Goal: Find contact information: Find contact information

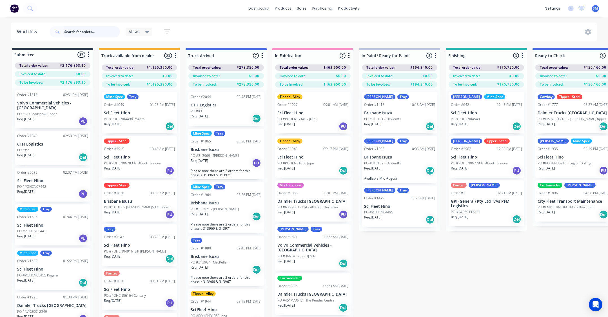
click at [88, 31] on input "text" at bounding box center [92, 31] width 56 height 11
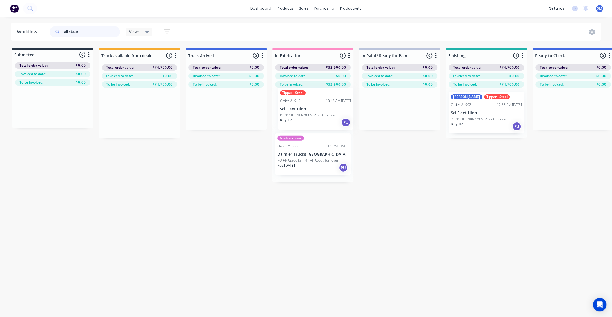
drag, startPoint x: 126, startPoint y: 109, endPoint x: 303, endPoint y: 107, distance: 176.1
click at [303, 107] on div "Submitted 0 Status colour #273444 hex #273444 Save Cancel Summaries Total order…" at bounding box center [465, 115] width 939 height 134
type input "all about"
click at [300, 111] on p "Sci Fleet Hino" at bounding box center [312, 113] width 71 height 5
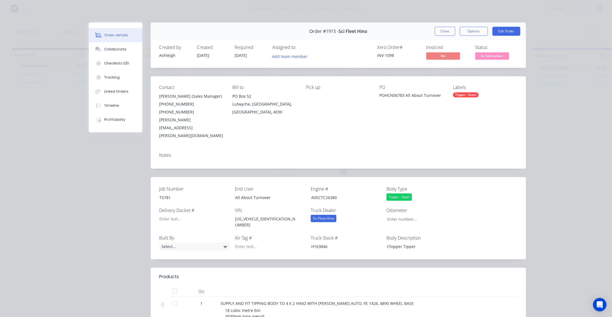
click at [481, 94] on div "Tipper - Steel" at bounding box center [485, 94] width 65 height 5
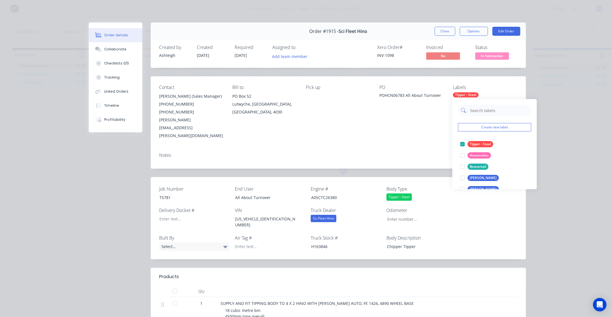
click at [479, 111] on input "text" at bounding box center [498, 110] width 59 height 11
type input "mi"
click at [471, 142] on div "[PERSON_NAME]" at bounding box center [482, 144] width 31 height 6
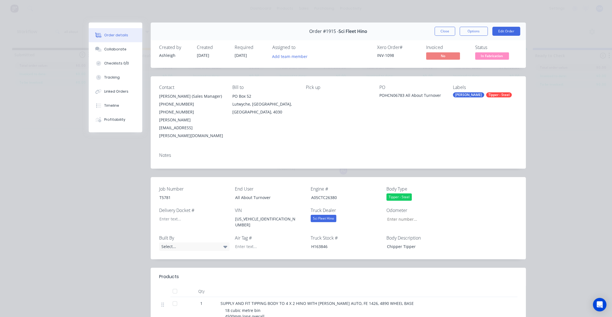
click at [409, 130] on div "Contact [PERSON_NAME] (Sales Manager) [PHONE_NUMBER] [PHONE_NUMBER] [PERSON_NAM…" at bounding box center [338, 112] width 375 height 72
click at [441, 28] on button "Close" at bounding box center [445, 31] width 21 height 9
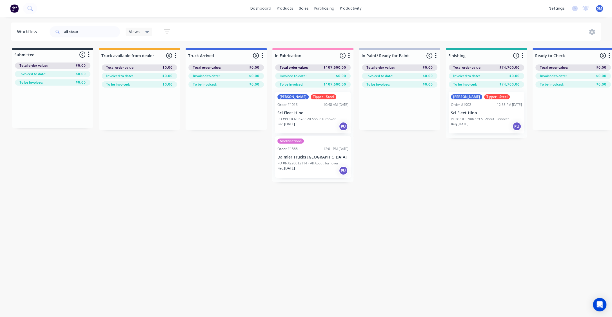
click at [439, 164] on div "Submitted 0 Status colour #273444 hex #273444 Save Cancel Summaries Total order…" at bounding box center [465, 115] width 939 height 134
click at [266, 220] on div "Workflow all about Views Save new view None (Default) edit Show/Hide statuses S…" at bounding box center [306, 164] width 612 height 283
drag, startPoint x: 82, startPoint y: 32, endPoint x: 25, endPoint y: 31, distance: 56.6
click at [28, 32] on header "Workflow all about Views Save new view None (Default) edit Show/Hide statuses S…" at bounding box center [306, 32] width 590 height 18
click at [401, 205] on div "Workflow Views Save new view None (Default) edit Show/Hide statuses Show line i…" at bounding box center [306, 164] width 612 height 283
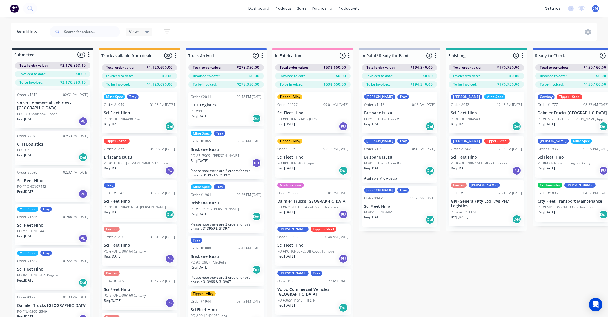
click at [409, 268] on div "Submitted 37 Status colour #273444 hex #273444 Save Cancel Summaries Total orde…" at bounding box center [465, 192] width 939 height 289
drag, startPoint x: 404, startPoint y: 263, endPoint x: 392, endPoint y: 252, distance: 16.2
click at [404, 263] on div "Submitted 37 Status colour #273444 hex #273444 Save Cancel Summaries Total orde…" at bounding box center [465, 192] width 939 height 289
